Goal: Check status: Check status

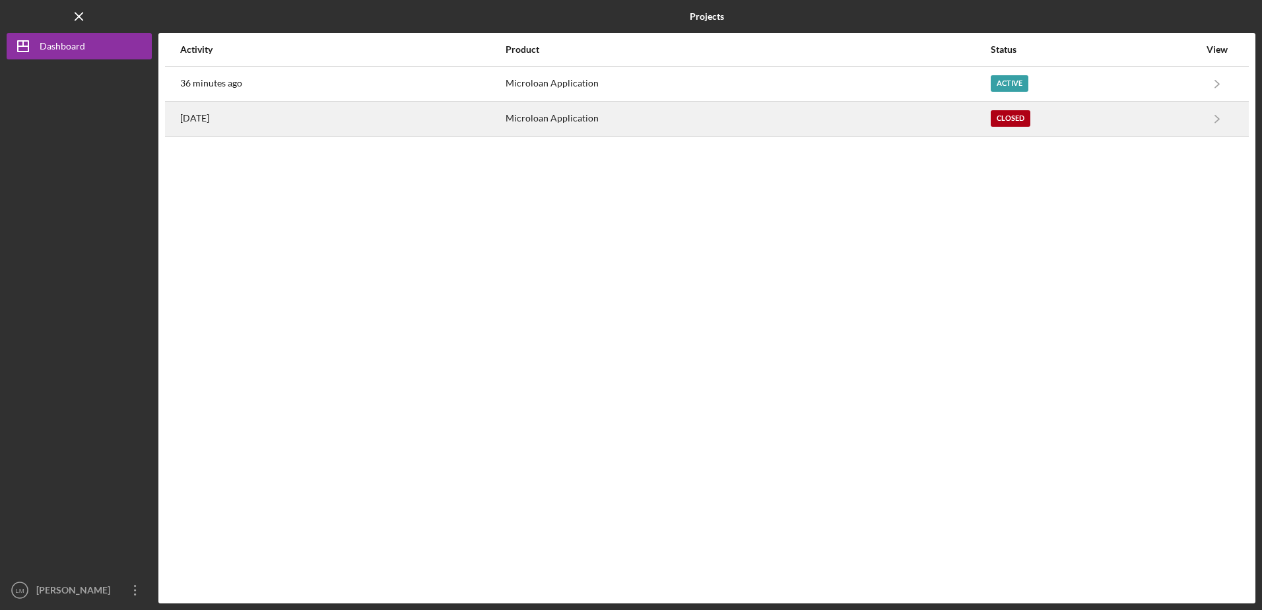
click at [997, 119] on div "Closed" at bounding box center [1011, 118] width 40 height 17
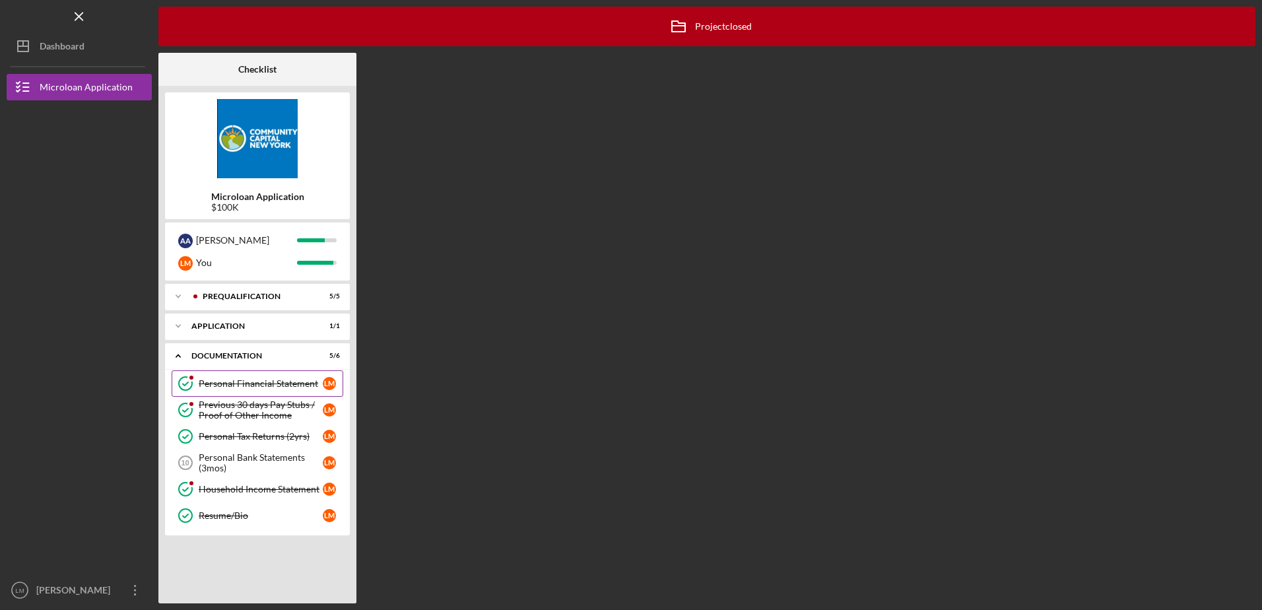
click at [267, 387] on div "Personal Financial Statement" at bounding box center [261, 383] width 124 height 11
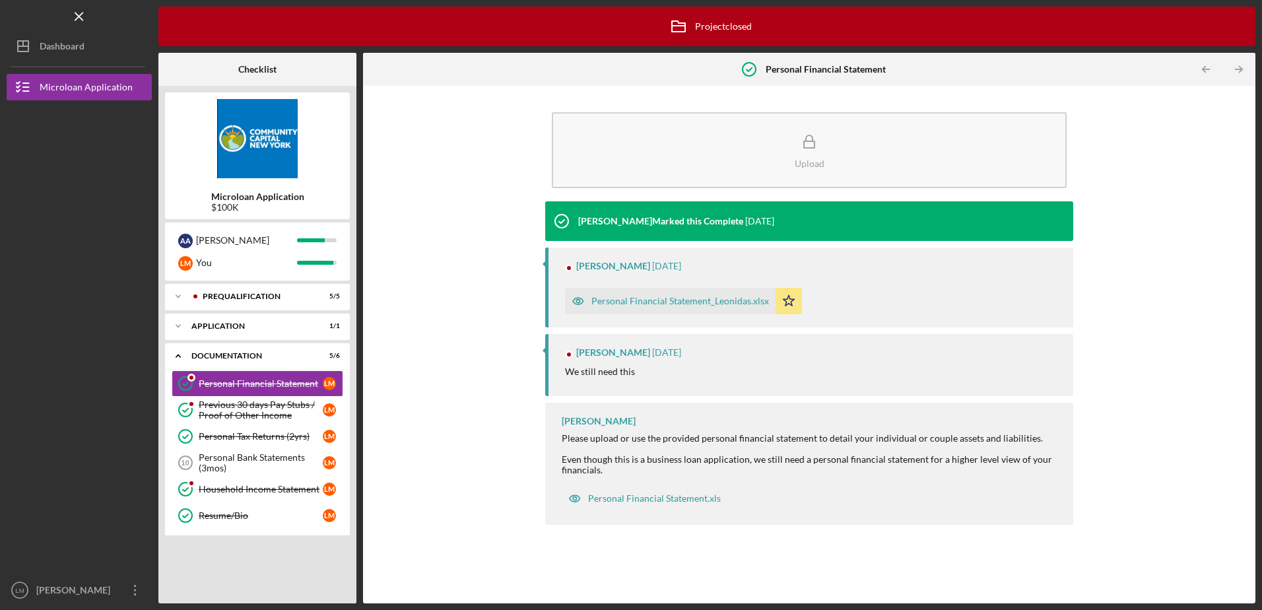
click at [710, 305] on div "Personal Financial Statement_Leonidas.xlsx" at bounding box center [680, 301] width 178 height 11
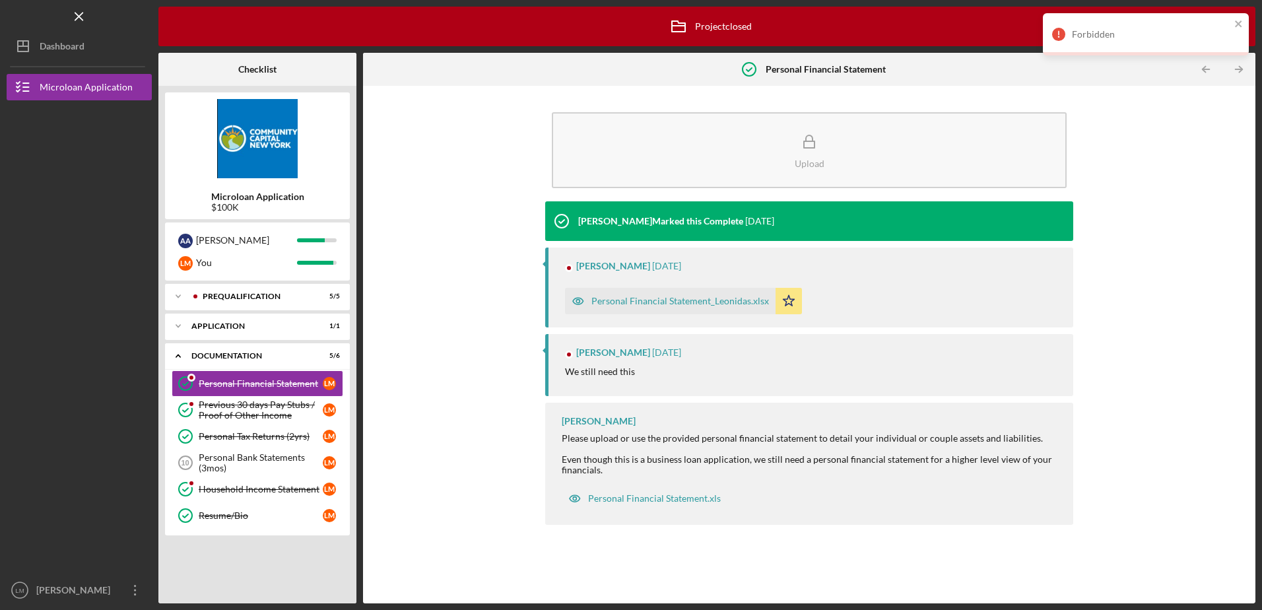
click at [639, 301] on div "Personal Financial Statement_Leonidas.xlsx" at bounding box center [680, 301] width 178 height 11
click at [603, 300] on div "Personal Financial Statement_Leonidas.xlsx" at bounding box center [680, 301] width 178 height 11
click at [1242, 25] on icon "close" at bounding box center [1238, 23] width 9 height 11
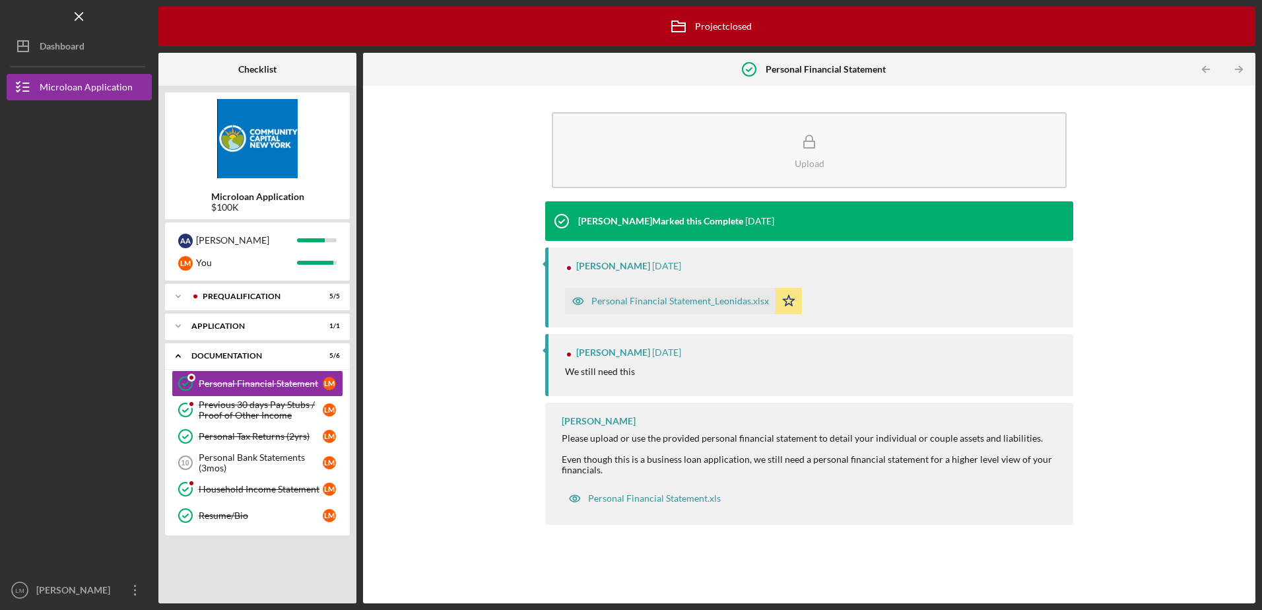
click at [721, 303] on div "Personal Financial Statement_Leonidas.xlsx" at bounding box center [680, 301] width 178 height 11
click at [681, 294] on div "Personal Financial Statement_Leonidas.xlsx" at bounding box center [670, 301] width 211 height 26
click at [682, 304] on div "Personal Financial Statement_Leonidas.xlsx" at bounding box center [680, 301] width 178 height 11
click at [1109, 241] on div "Upload [PERSON_NAME] Marked this Complete [DATE] [PERSON_NAME] [DATE] Personal …" at bounding box center [809, 344] width 879 height 504
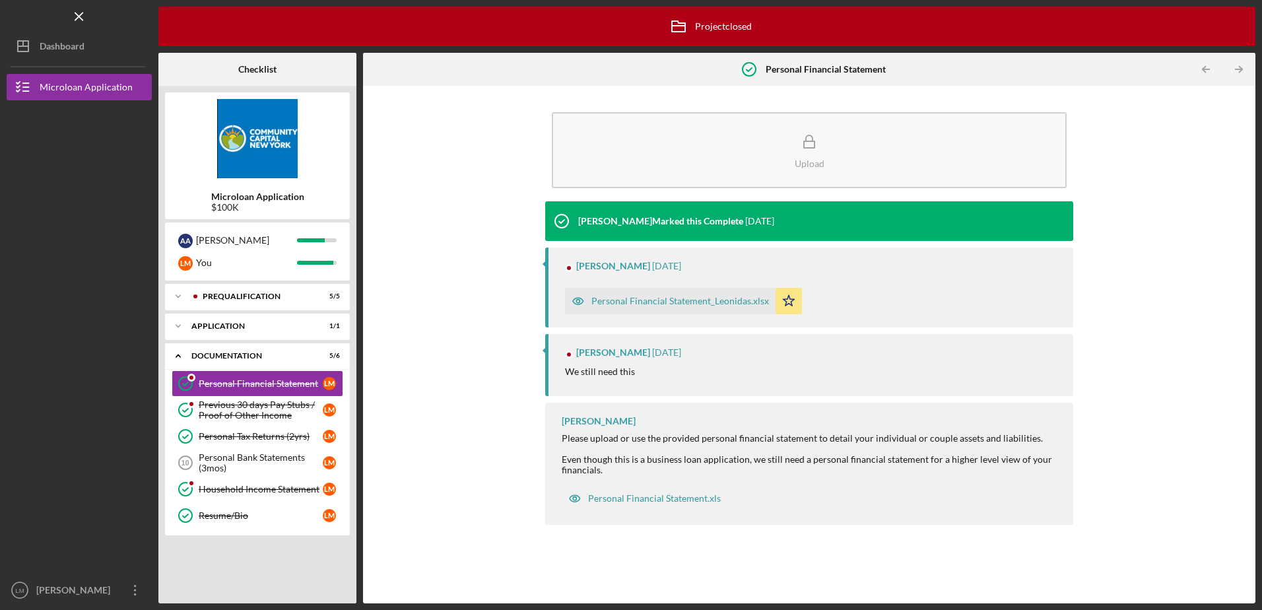
click at [818, 72] on b "Personal Financial Statement" at bounding box center [826, 69] width 120 height 11
click at [1236, 67] on icon "Icon/Table Pagination Arrow" at bounding box center [1240, 70] width 30 height 30
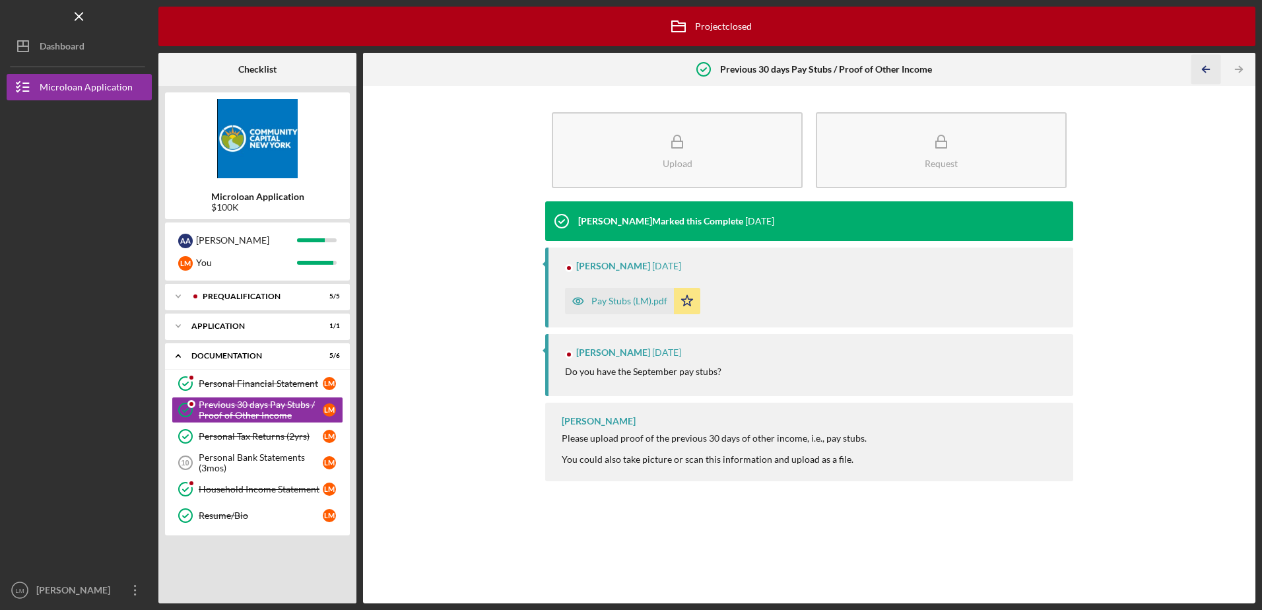
click at [1202, 68] on icon "Icon/Table Pagination Arrow" at bounding box center [1207, 70] width 30 height 30
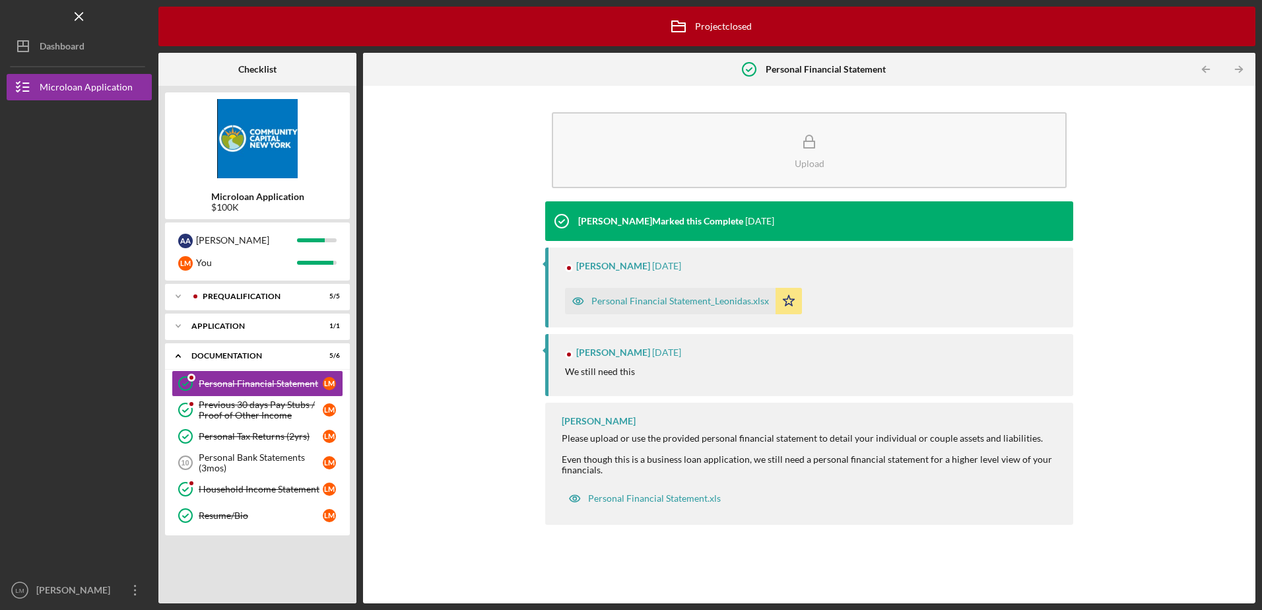
click at [729, 302] on div "Personal Financial Statement_Leonidas.xlsx" at bounding box center [680, 301] width 178 height 11
click at [755, 306] on div "Personal Financial Statement_Leonidas.xlsx" at bounding box center [680, 301] width 178 height 11
click at [759, 304] on div "Personal Financial Statement_Leonidas.xlsx" at bounding box center [680, 301] width 178 height 11
click at [581, 301] on icon "button" at bounding box center [578, 301] width 26 height 26
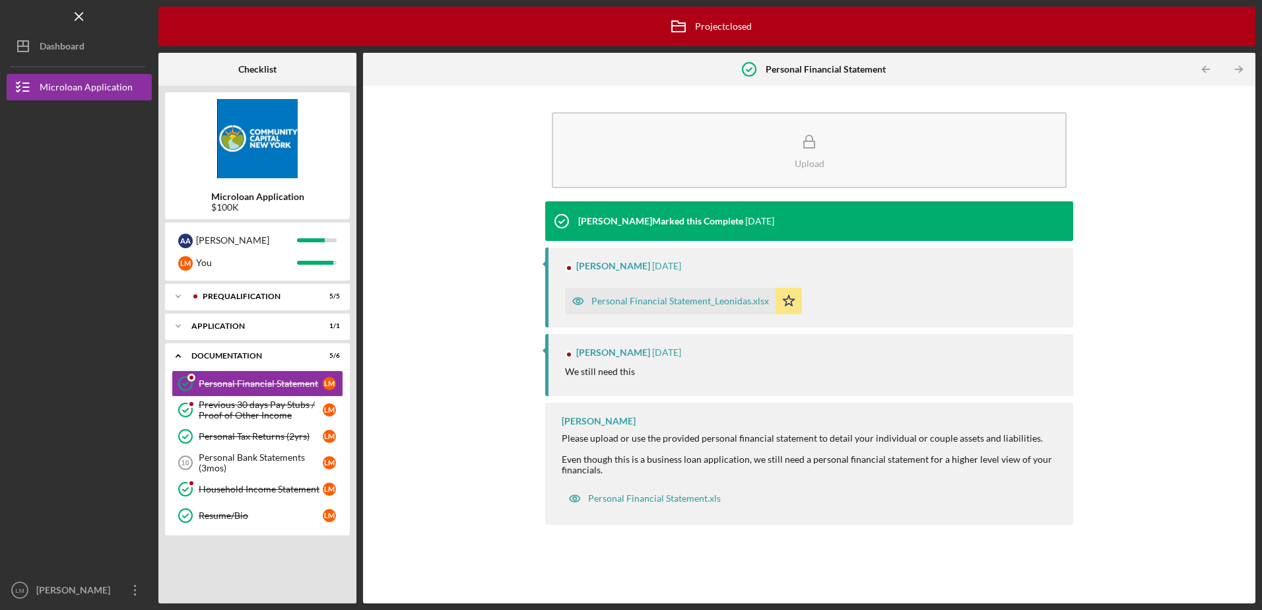
click at [684, 292] on div "Personal Financial Statement_Leonidas.xlsx" at bounding box center [670, 301] width 211 height 26
click at [788, 300] on icon "Icon/Star" at bounding box center [789, 301] width 26 height 26
click at [789, 302] on icon "Icon/Star" at bounding box center [789, 301] width 26 height 26
click at [62, 91] on div "Microloan Application" at bounding box center [86, 89] width 93 height 30
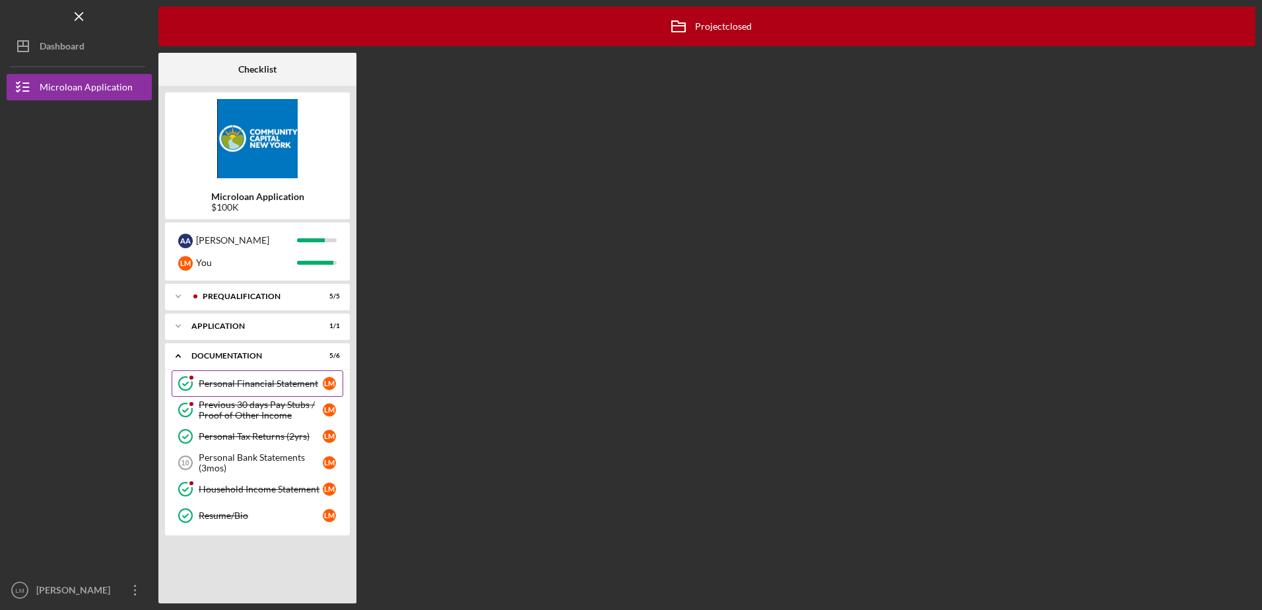
click at [266, 387] on div "Personal Financial Statement" at bounding box center [261, 383] width 124 height 11
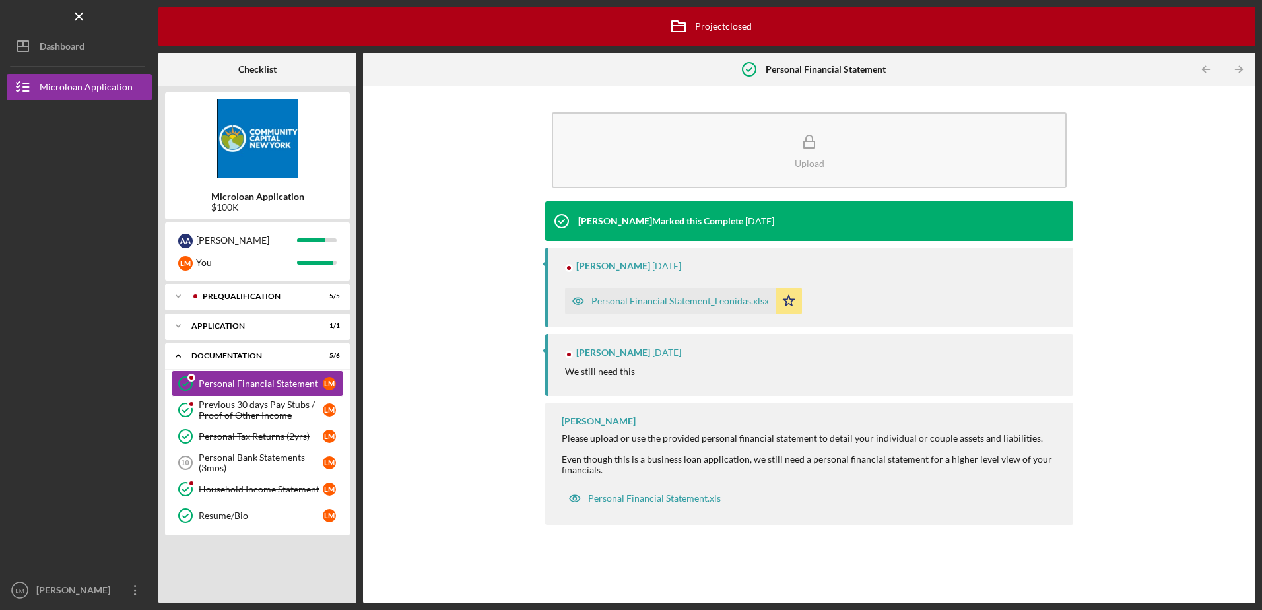
click at [744, 302] on div "Personal Financial Statement_Leonidas.xlsx" at bounding box center [680, 301] width 178 height 11
click at [1192, 116] on div "Upload [PERSON_NAME] Marked this Complete [DATE] [PERSON_NAME] [DATE] Personal …" at bounding box center [809, 344] width 879 height 504
